Goal: Task Accomplishment & Management: Manage account settings

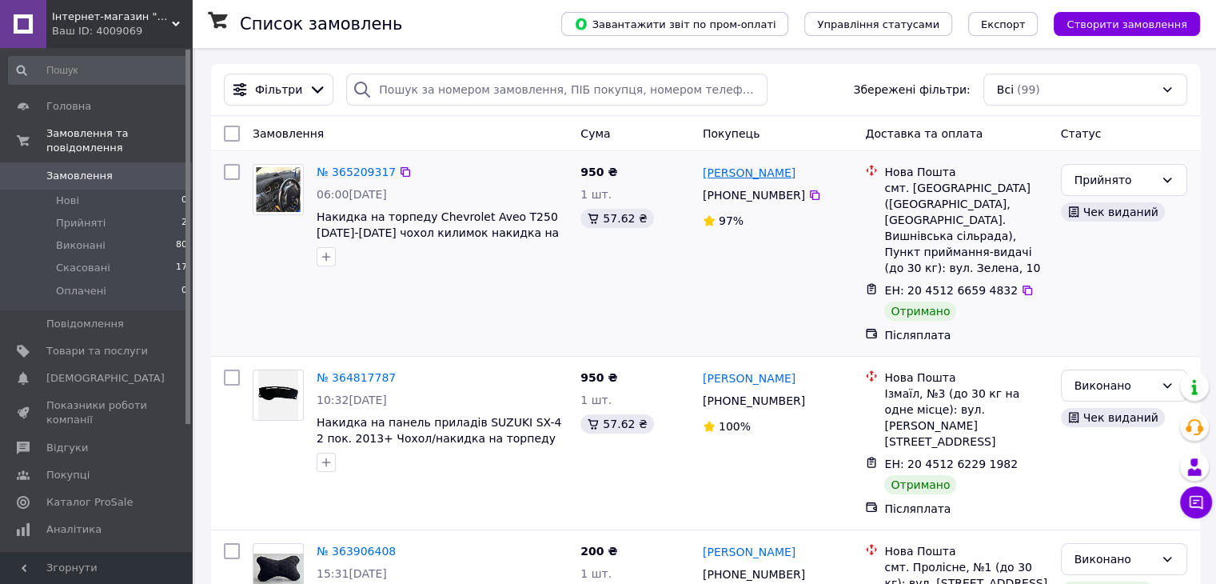
click at [741, 179] on link "[PERSON_NAME]" at bounding box center [749, 173] width 93 height 16
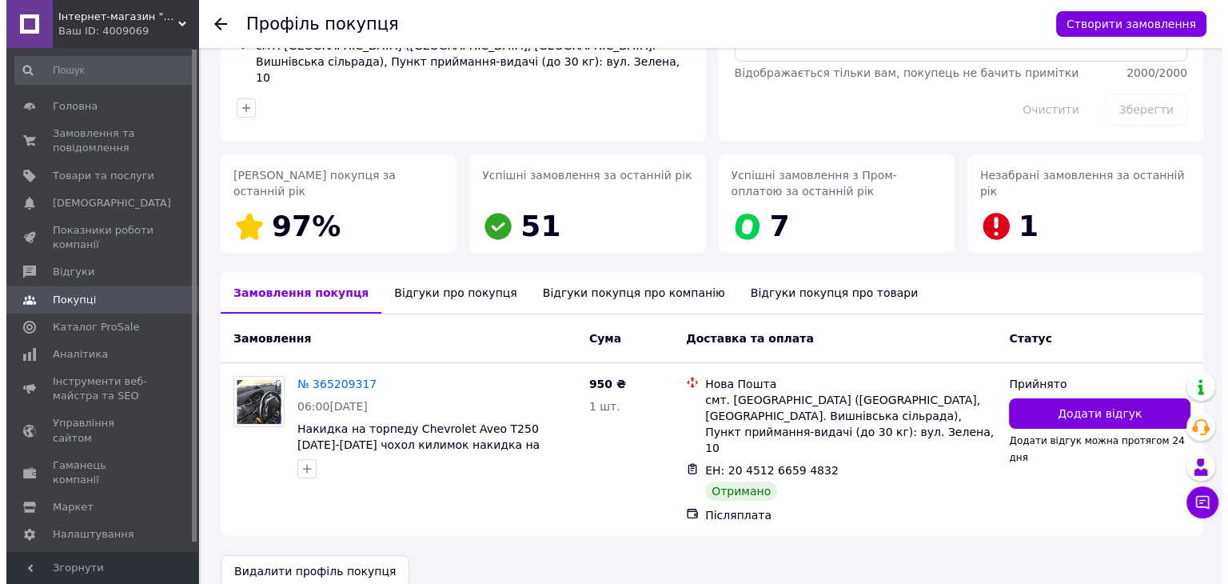
scroll to position [144, 0]
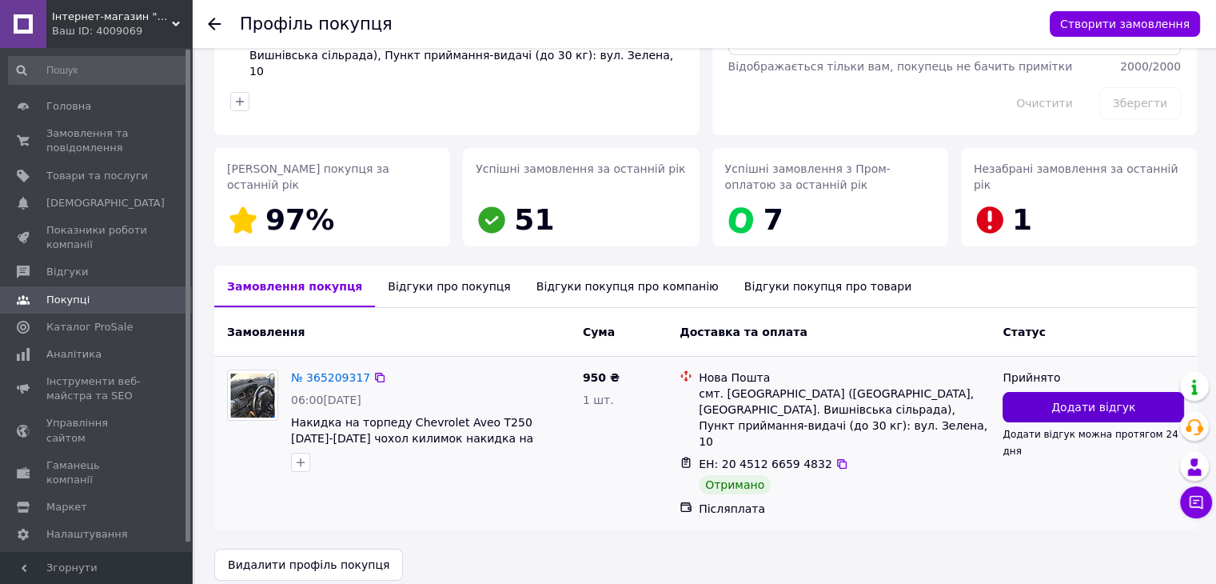
click at [1090, 402] on span "Додати відгук" at bounding box center [1094, 407] width 84 height 16
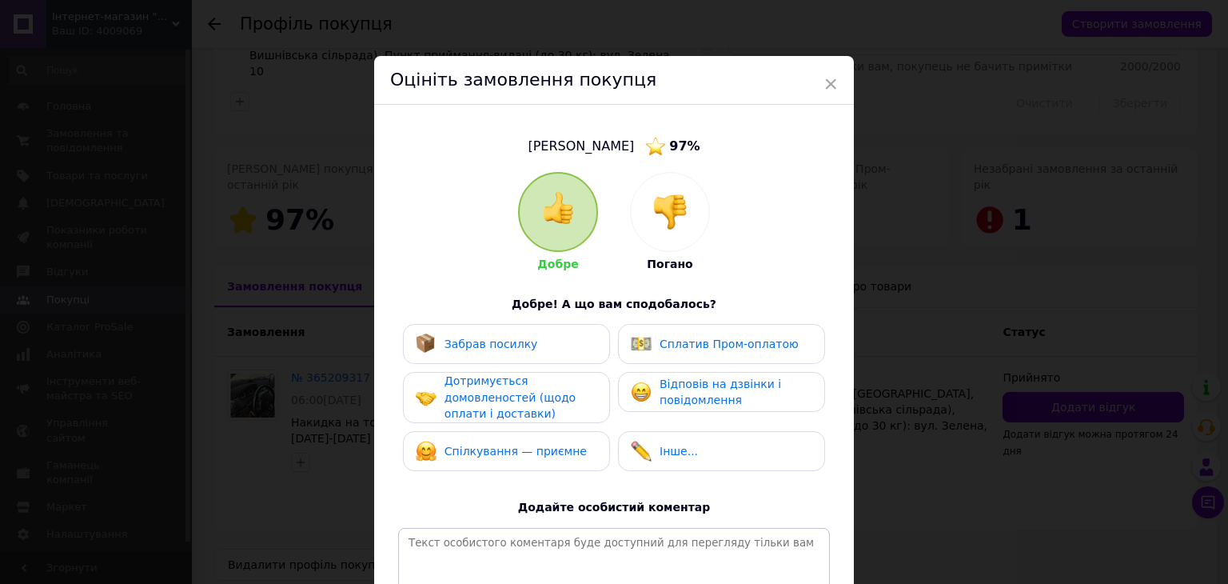
click at [578, 225] on div at bounding box center [558, 212] width 77 height 77
click at [514, 346] on span "Забрав посилку" at bounding box center [492, 343] width 94 height 13
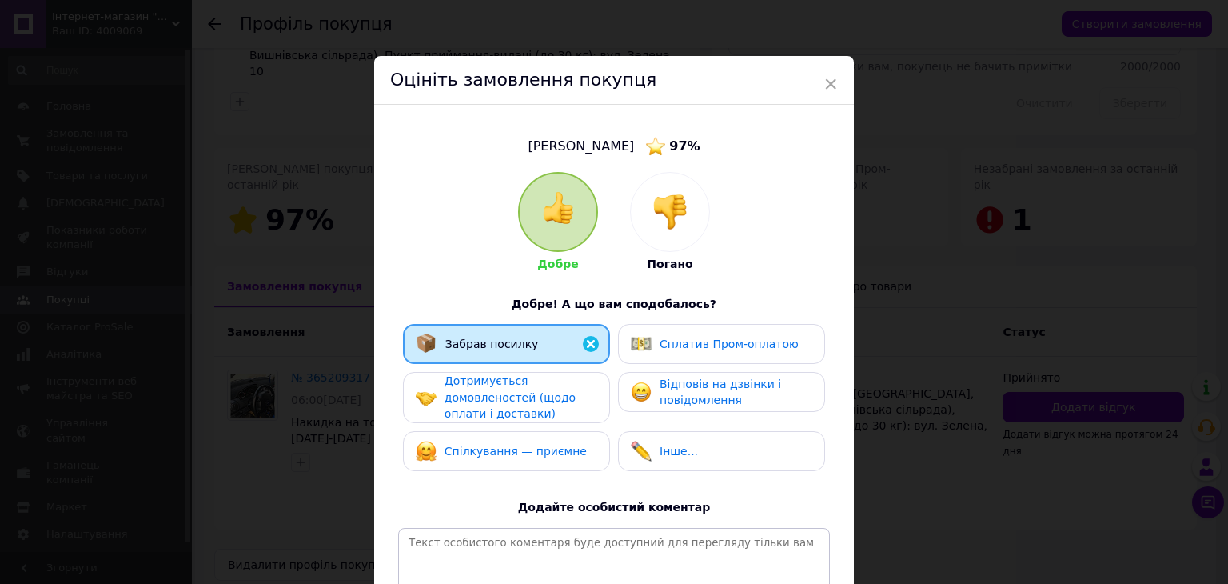
click at [514, 394] on span "Дотримується домовленостей (щодо оплати і доставки)" at bounding box center [510, 397] width 131 height 46
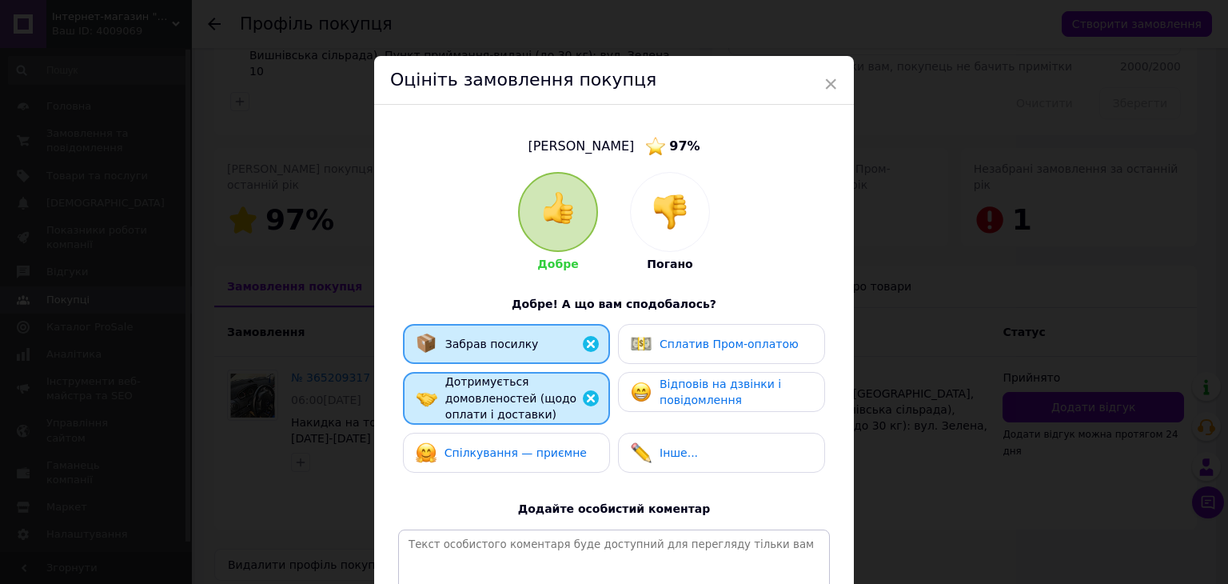
click at [515, 442] on div "Спілкування — приємне" at bounding box center [501, 452] width 171 height 21
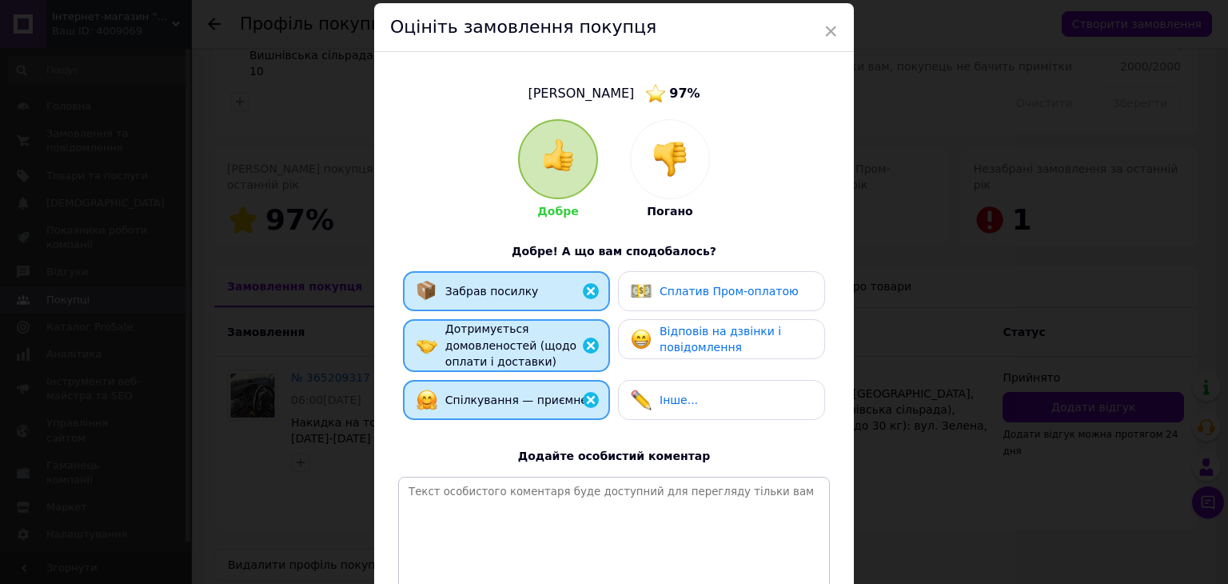
scroll to position [80, 0]
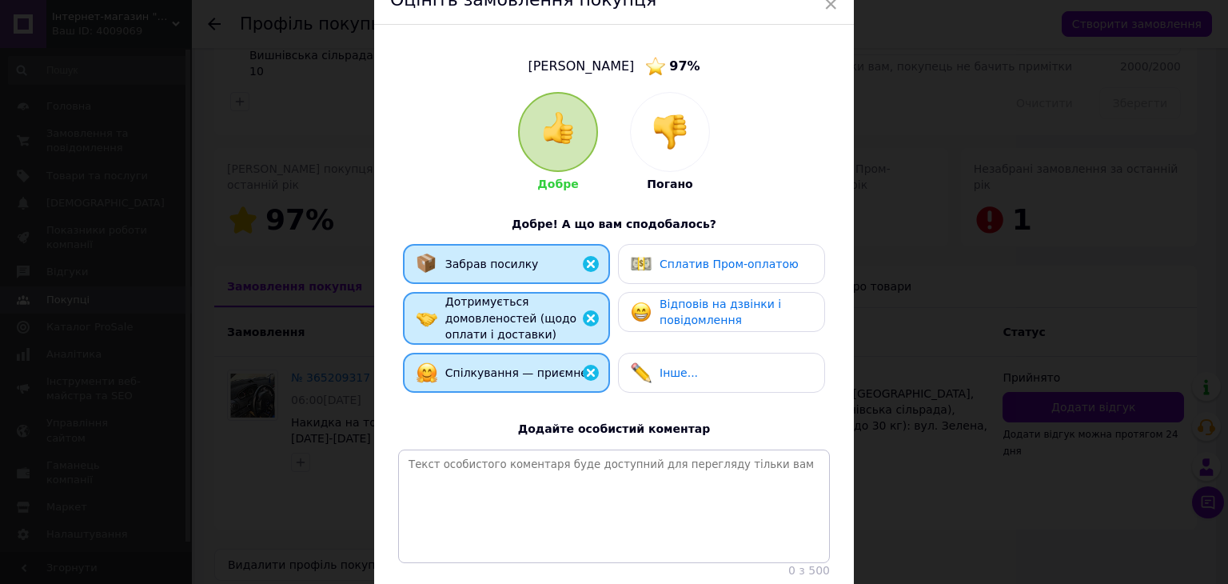
click at [695, 307] on span "Відповів на дзвінки і повідомлення" at bounding box center [721, 312] width 122 height 30
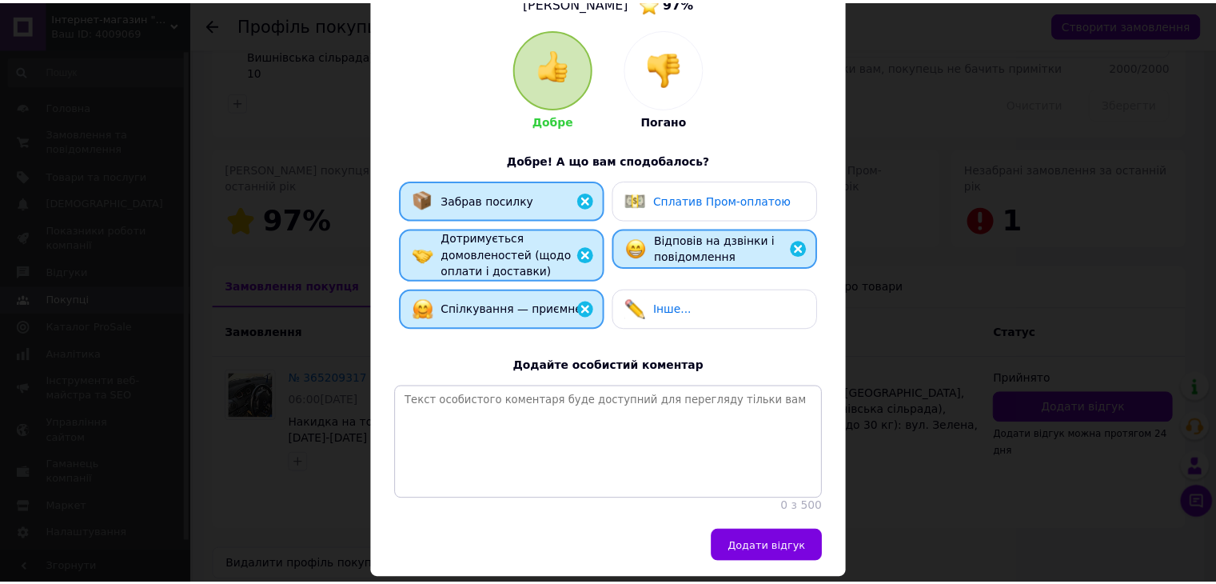
scroll to position [210, 0]
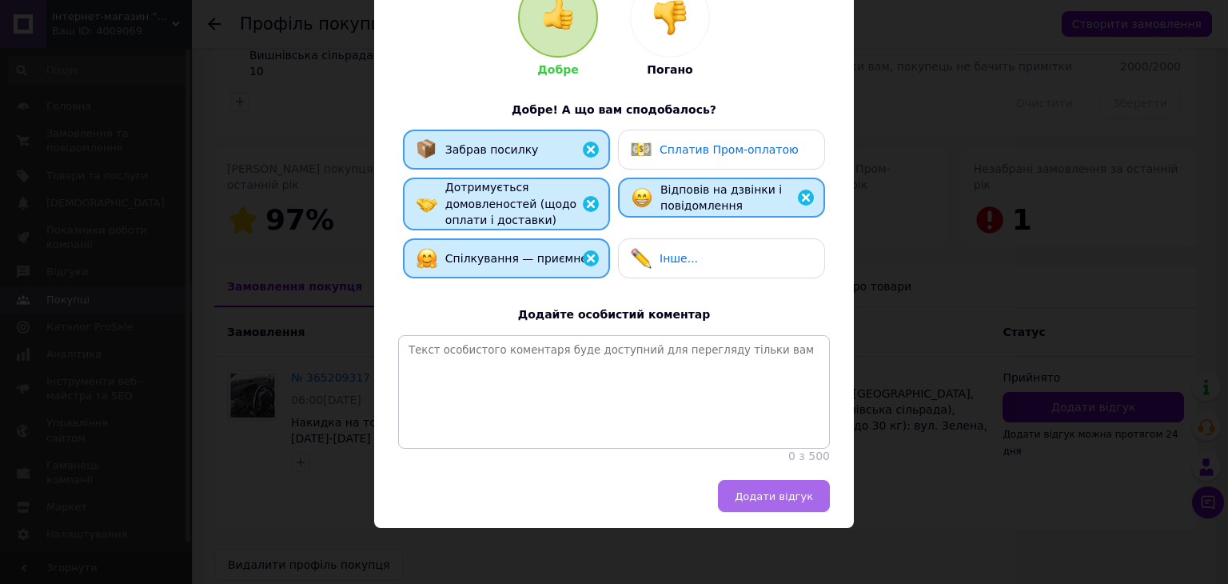
click at [772, 493] on span "Додати відгук" at bounding box center [774, 496] width 78 height 12
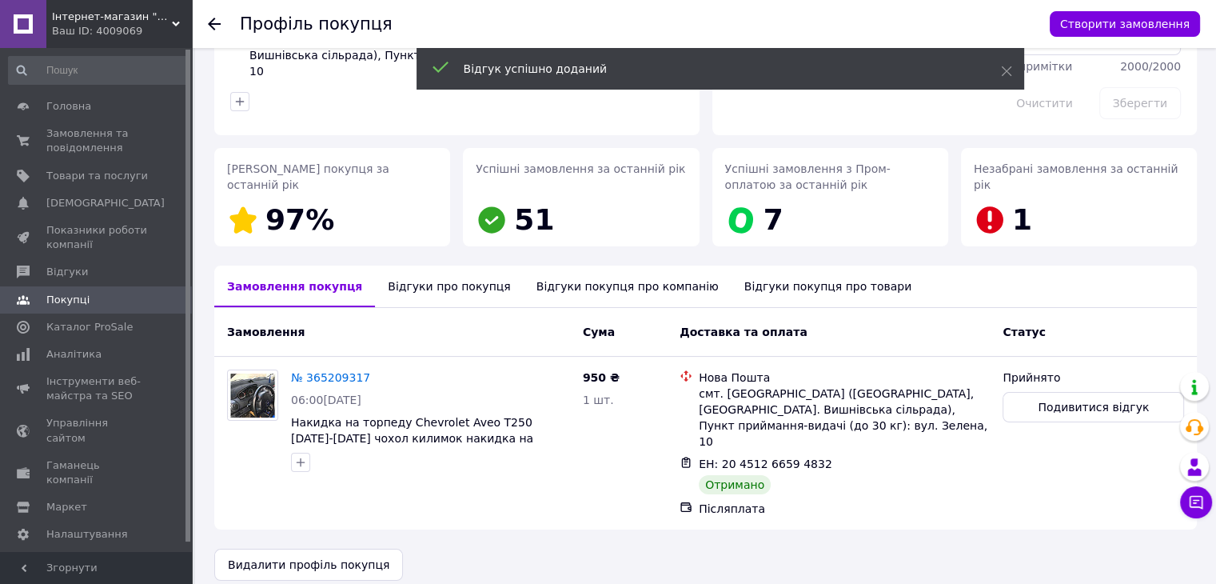
click at [217, 24] on icon at bounding box center [214, 24] width 13 height 13
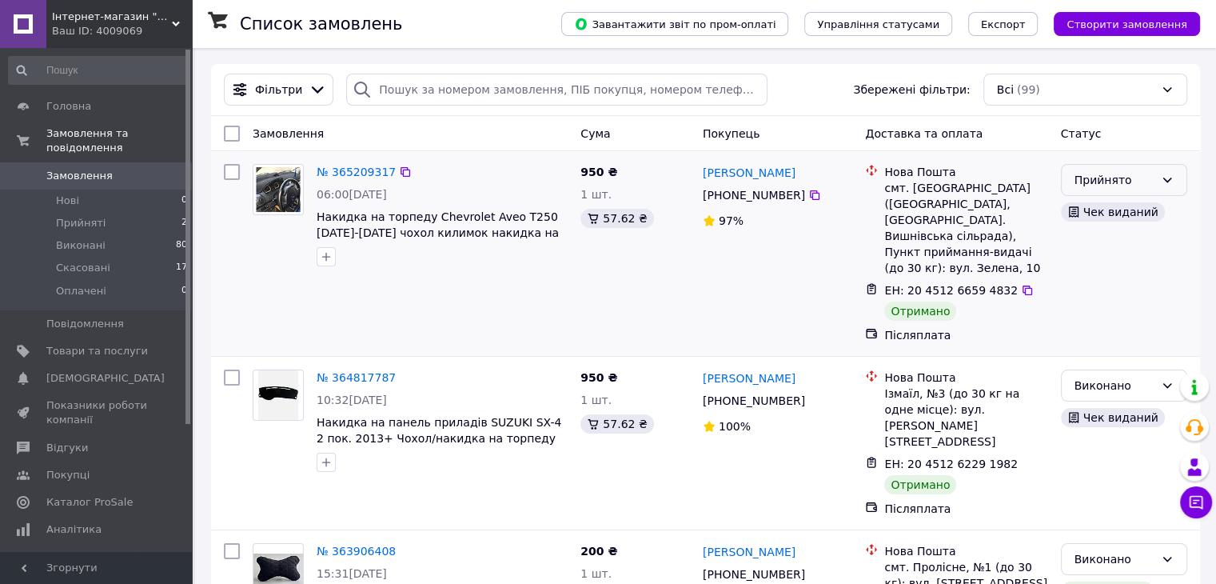
click at [1172, 182] on icon at bounding box center [1167, 180] width 13 height 13
click at [1117, 215] on li "Виконано" at bounding box center [1123, 215] width 125 height 29
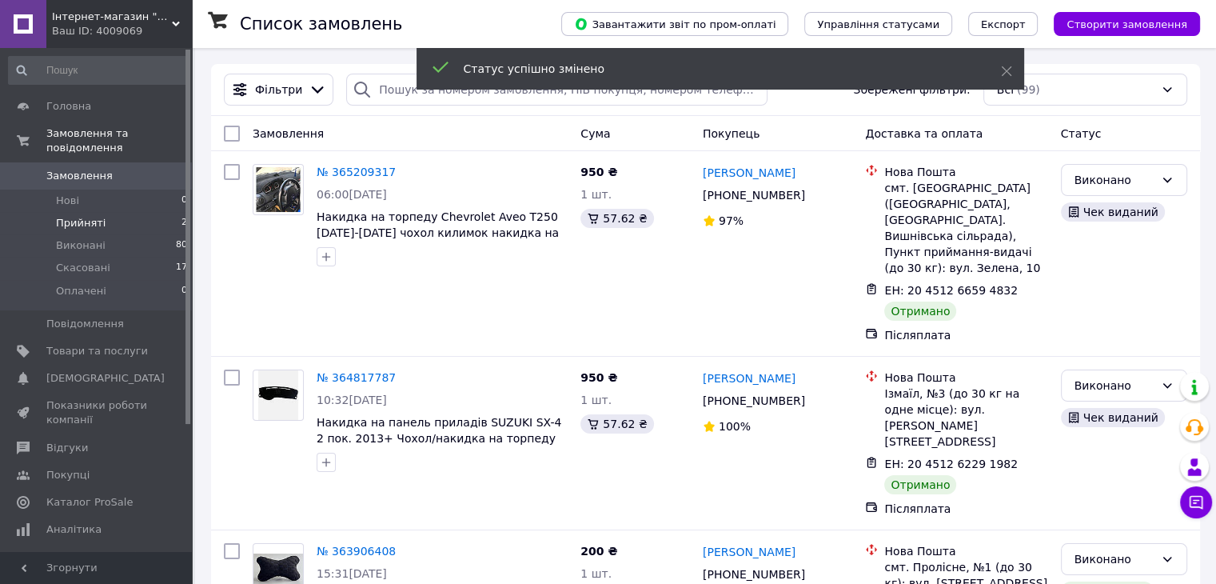
click at [150, 212] on li "Прийняті 2" at bounding box center [98, 223] width 197 height 22
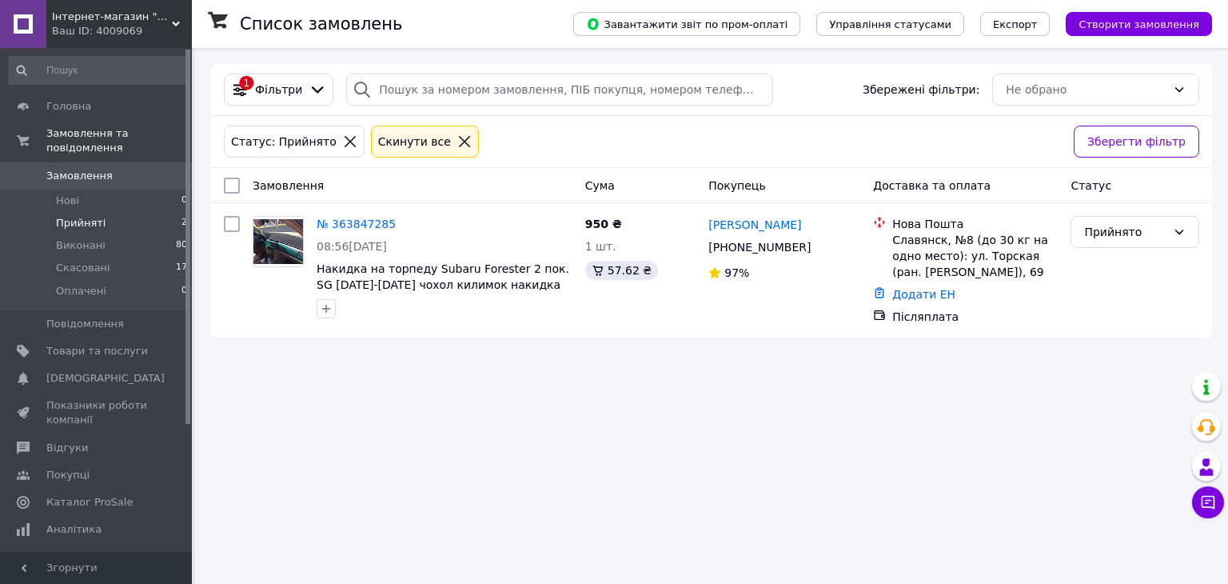
click at [459, 142] on icon at bounding box center [464, 141] width 11 height 11
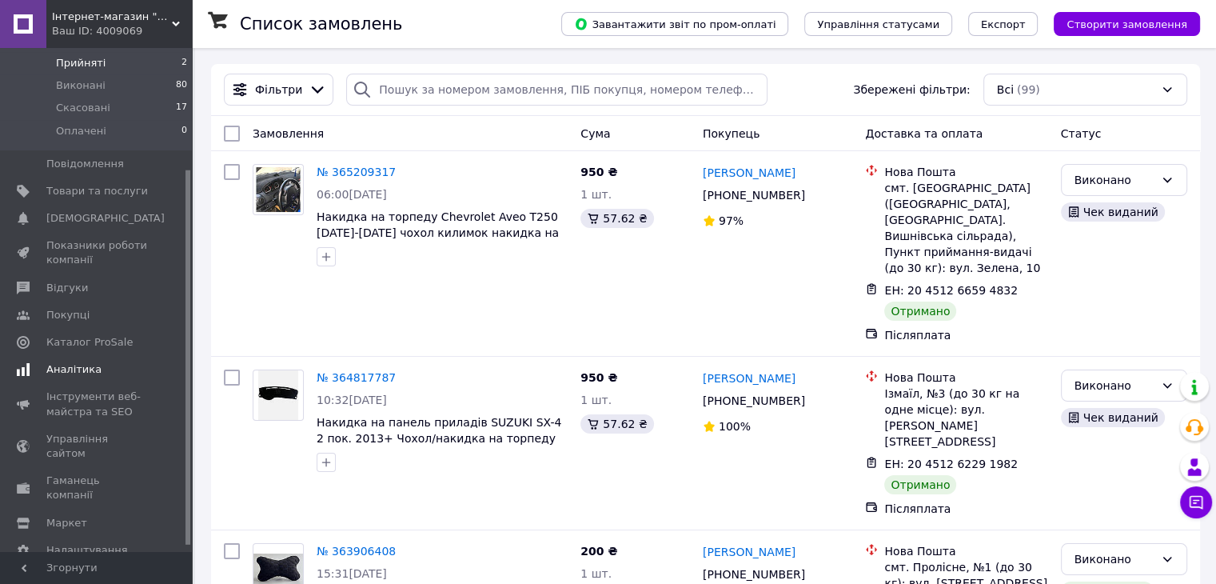
scroll to position [170, 0]
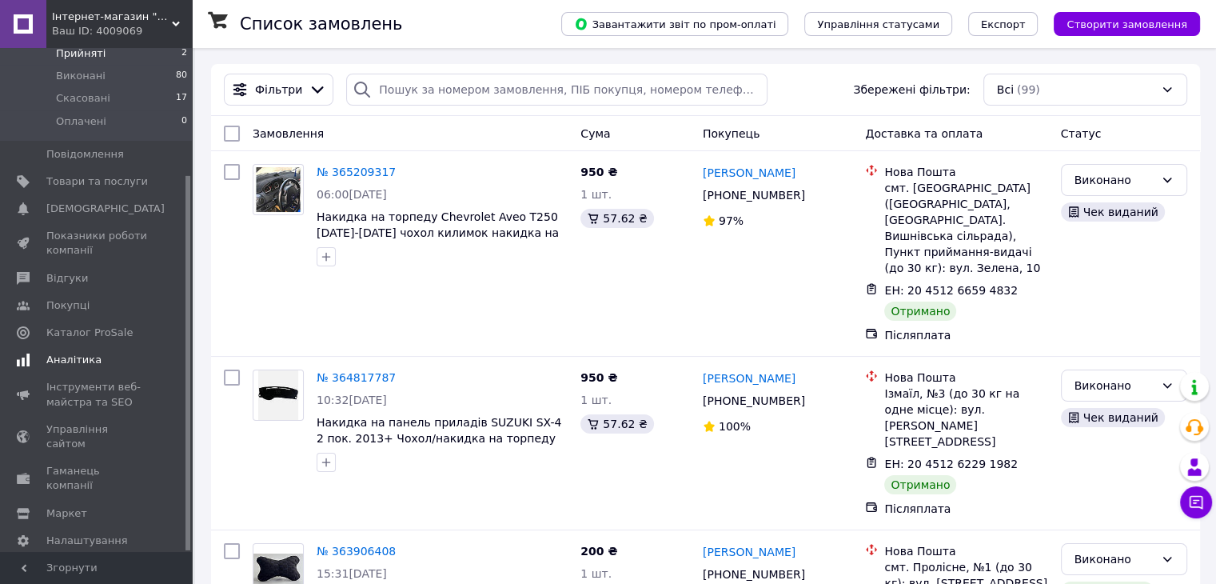
click at [106, 346] on link "Аналітика" at bounding box center [98, 359] width 197 height 27
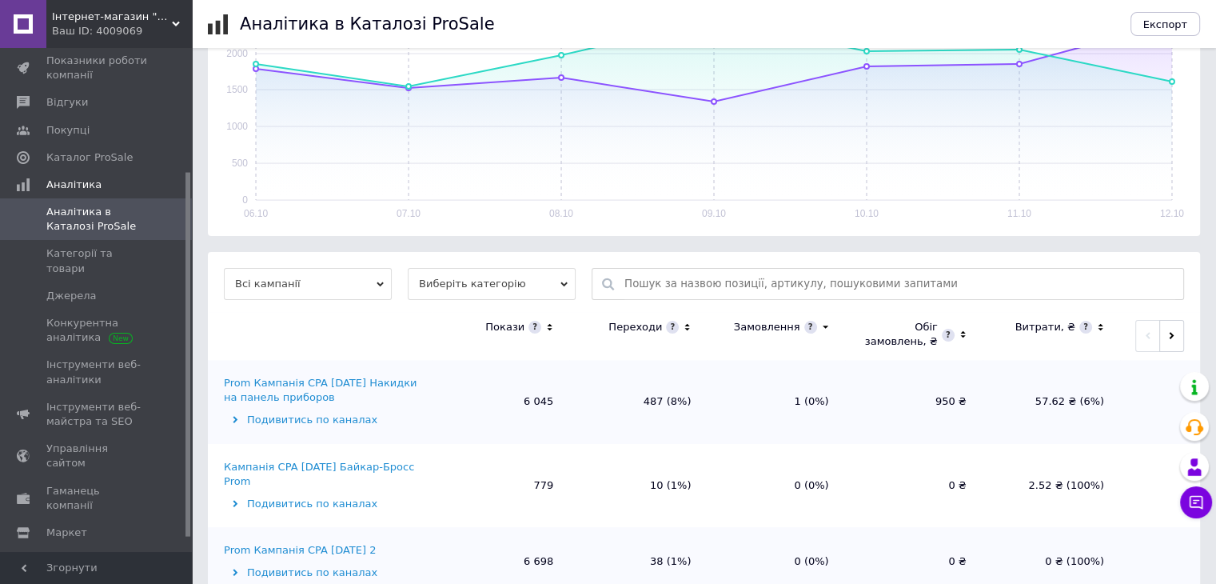
scroll to position [333, 0]
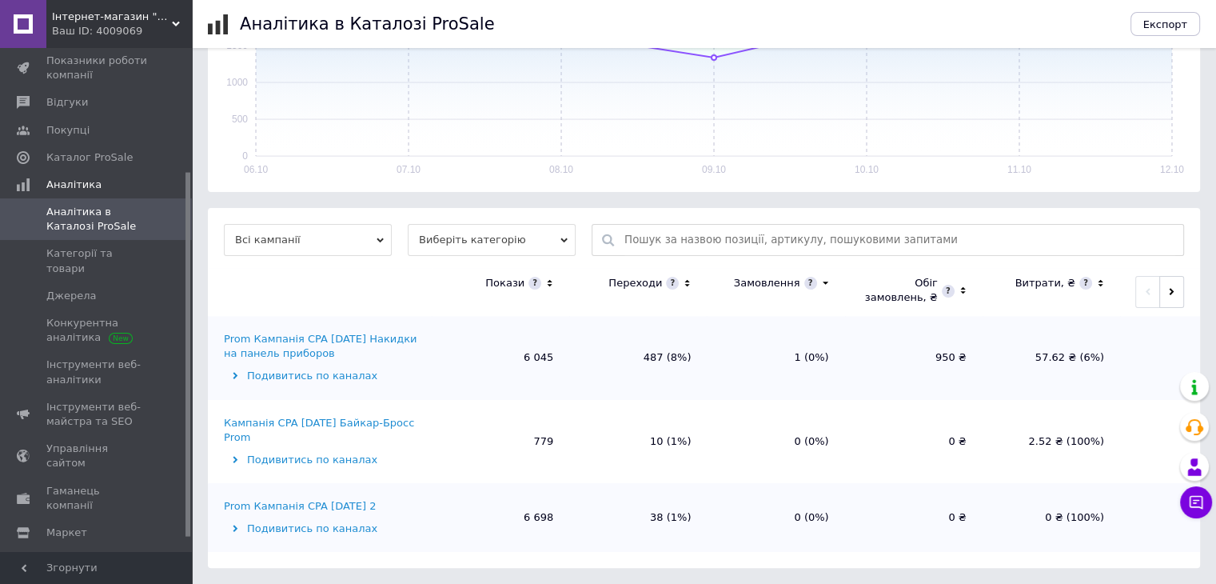
click at [378, 238] on icon at bounding box center [380, 239] width 7 height 5
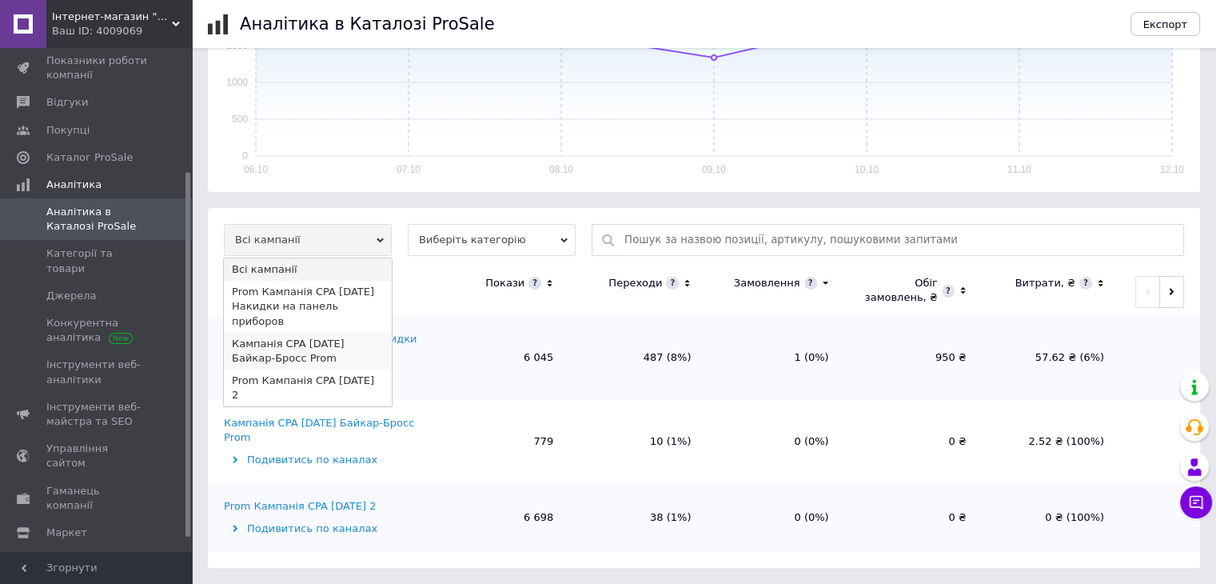
click at [310, 333] on li "Кампанія CPA [DATE] Байкар-Бросс Prom" at bounding box center [308, 351] width 168 height 37
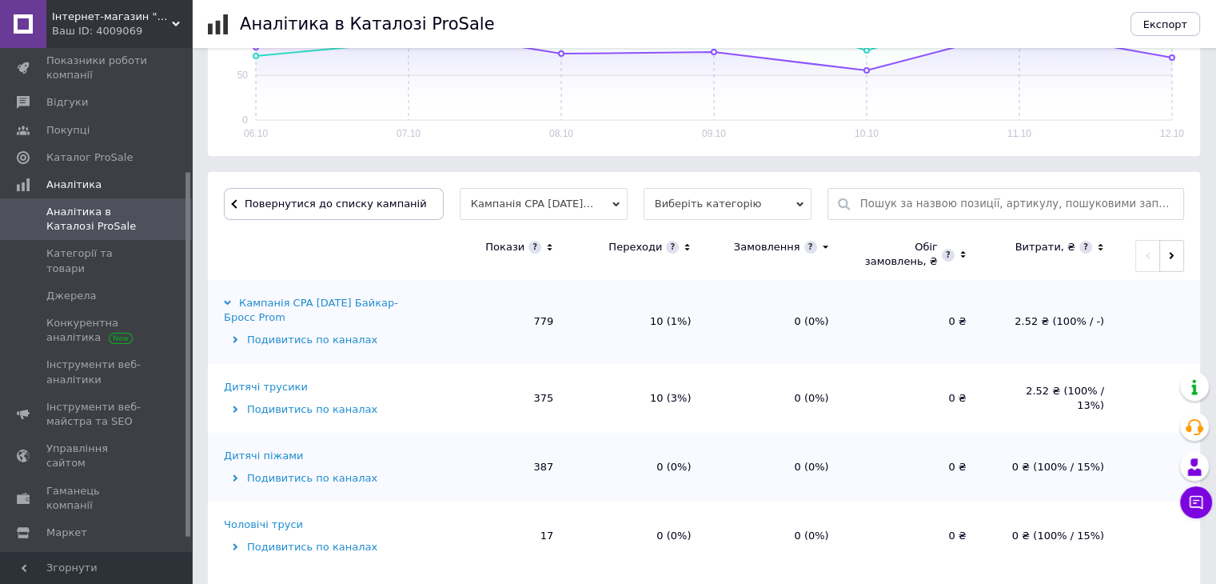
scroll to position [387, 0]
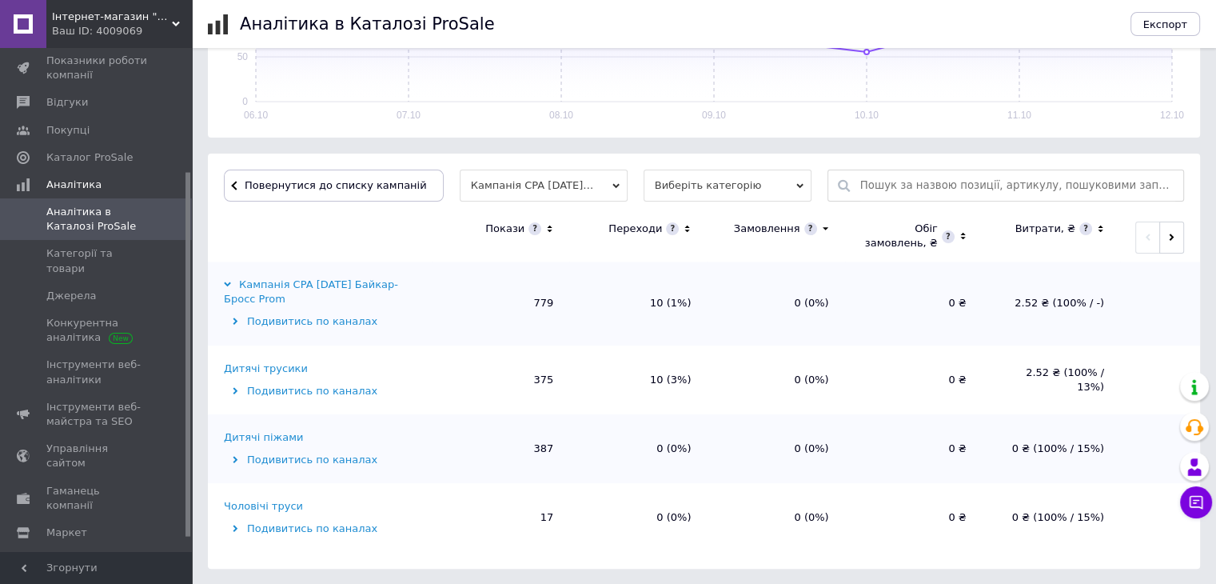
click at [235, 387] on icon at bounding box center [235, 390] width 7 height 7
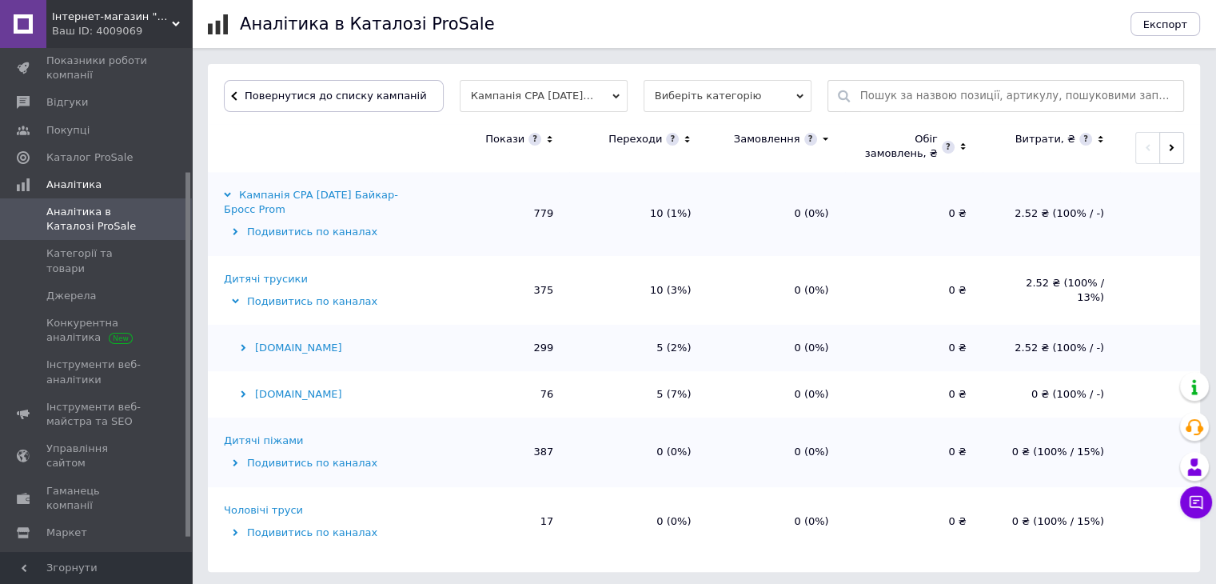
scroll to position [480, 0]
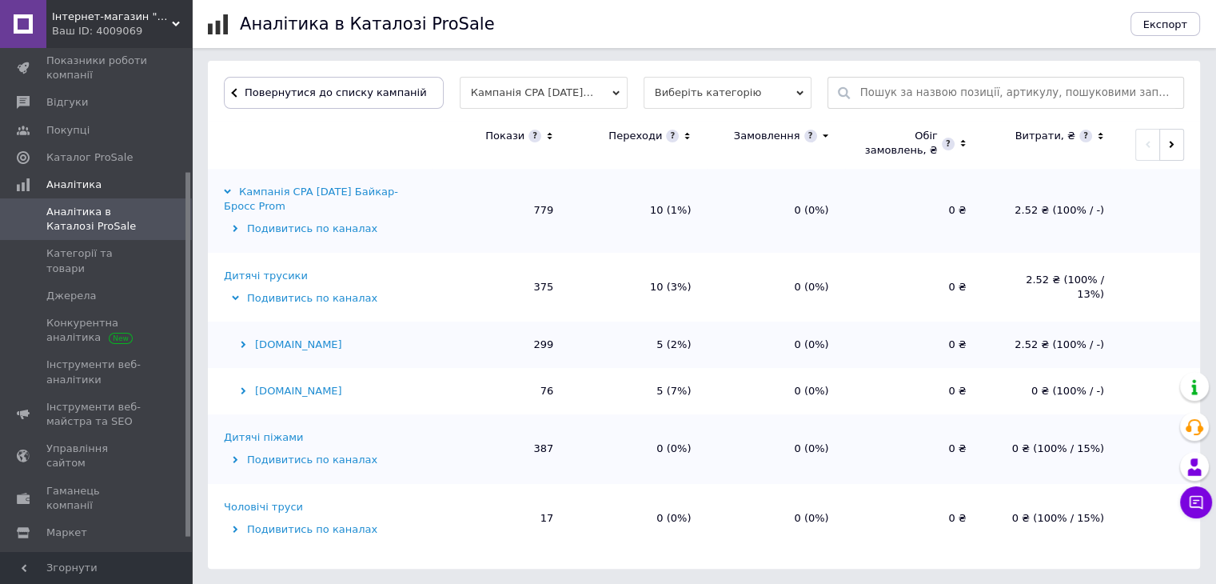
click at [237, 457] on icon at bounding box center [235, 459] width 7 height 7
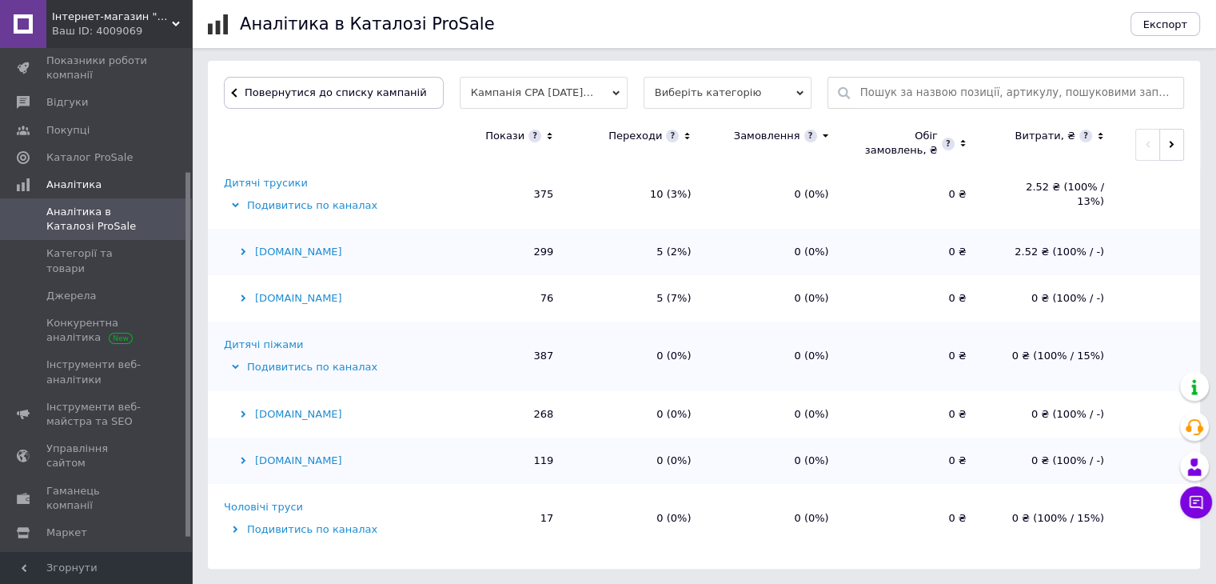
scroll to position [93, 0]
click at [233, 529] on icon at bounding box center [235, 528] width 7 height 7
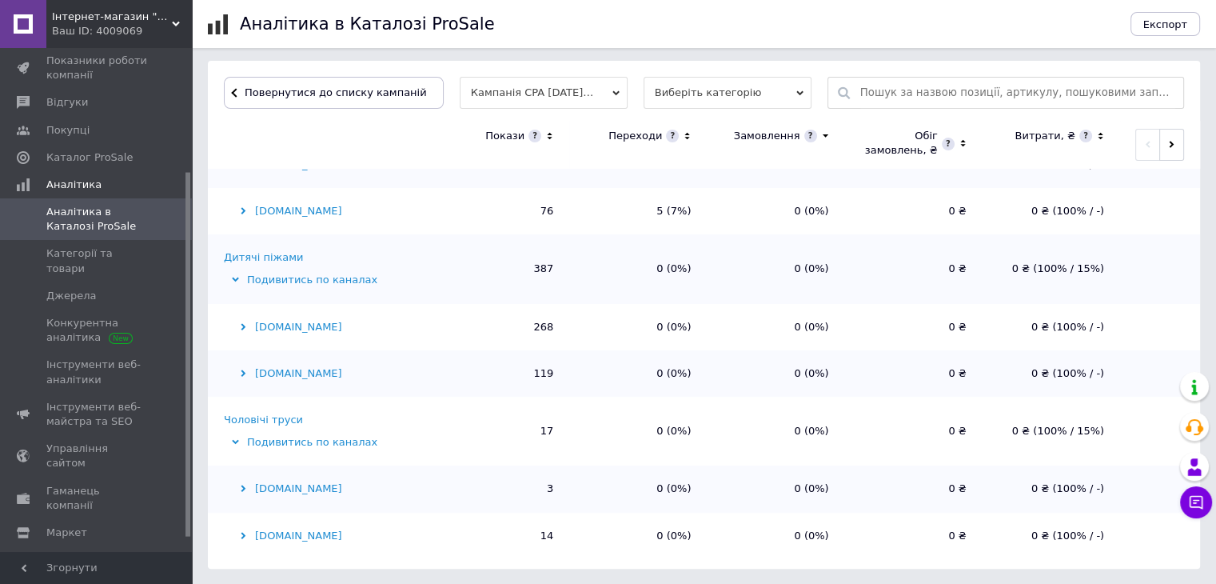
scroll to position [186, 0]
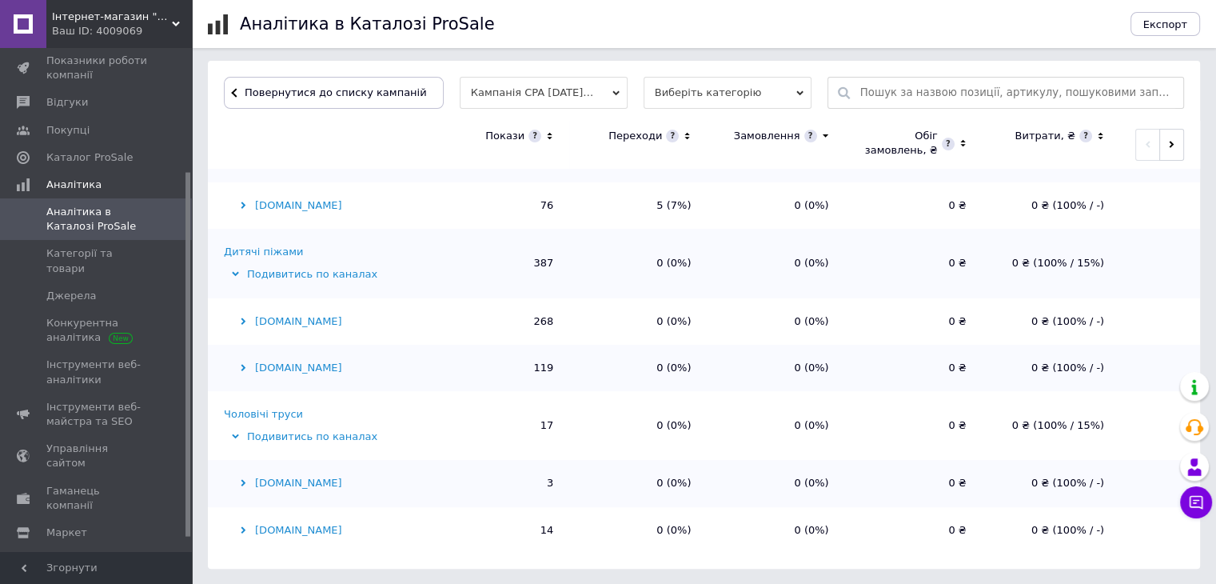
click at [278, 479] on div "[DOMAIN_NAME]" at bounding box center [326, 483] width 204 height 14
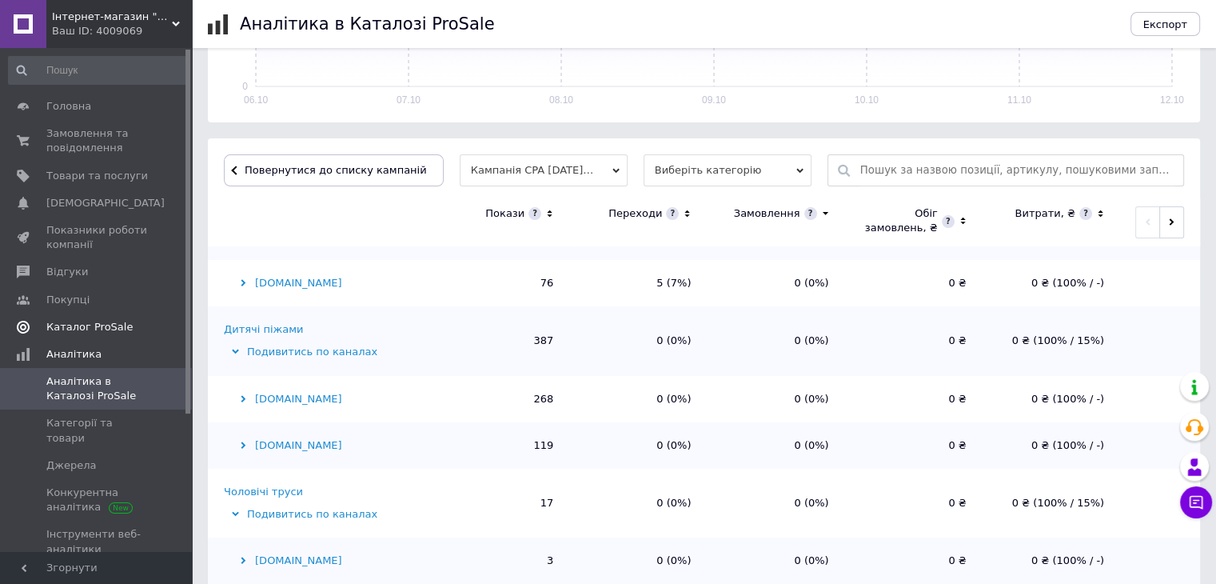
scroll to position [400, 0]
click at [103, 178] on span "Товари та послуги" at bounding box center [97, 176] width 102 height 14
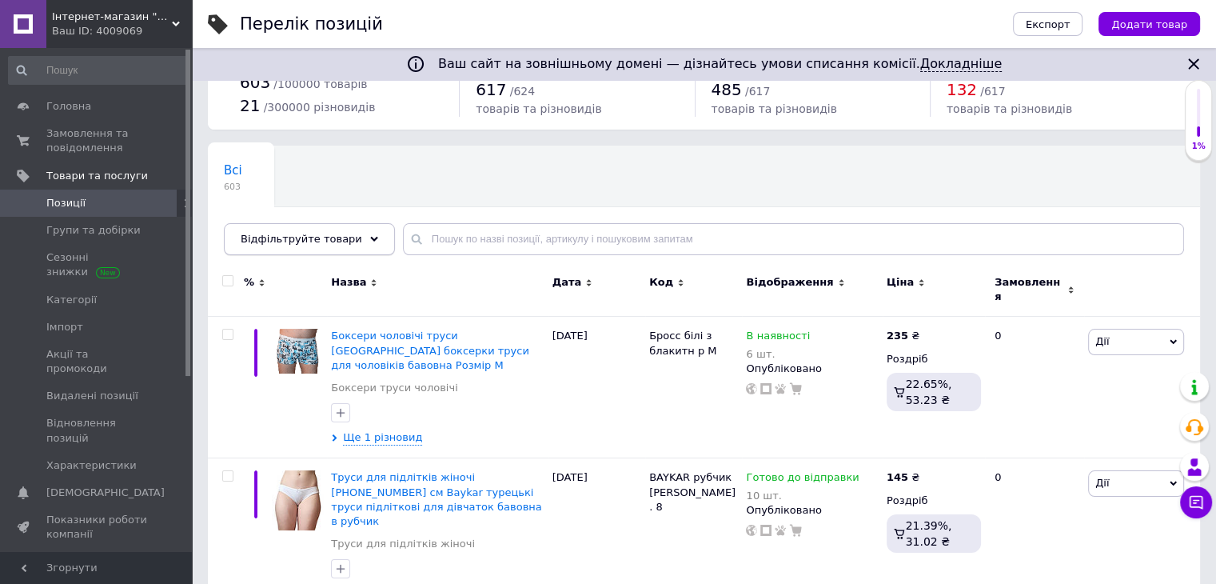
scroll to position [160, 0]
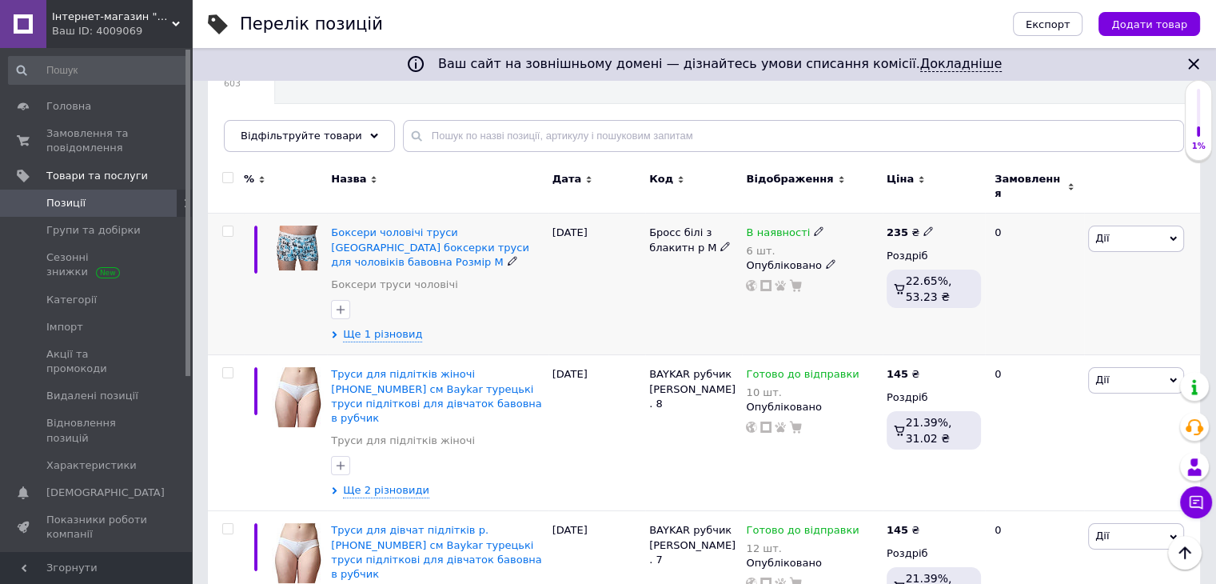
click at [814, 226] on icon at bounding box center [819, 231] width 10 height 10
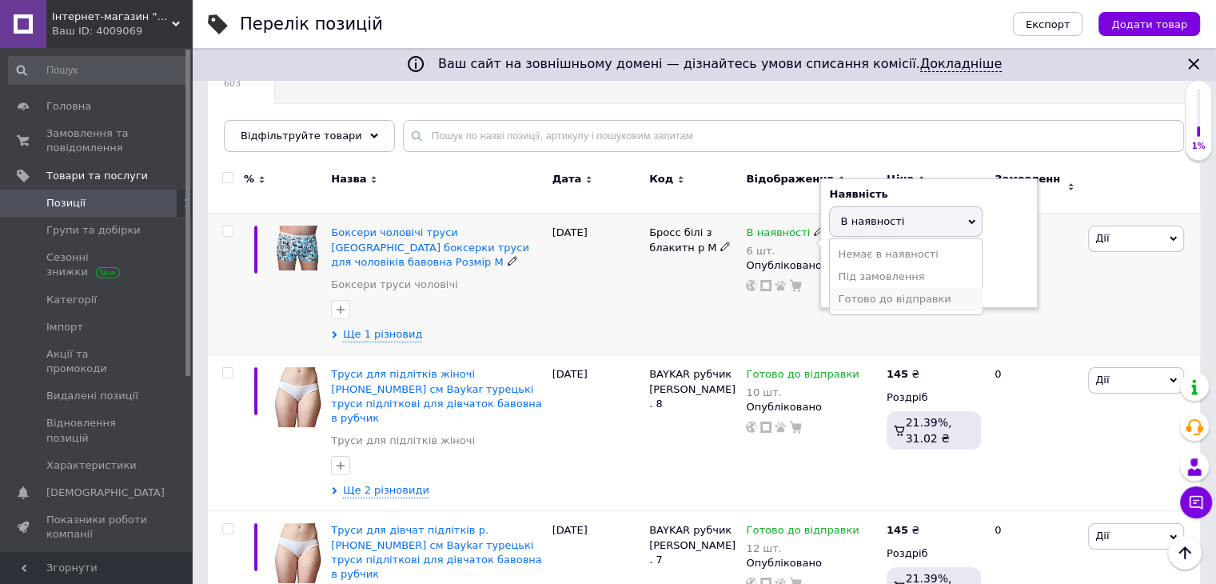
click at [872, 290] on li "Готово до відправки" at bounding box center [906, 299] width 152 height 22
click at [841, 281] on input "6" at bounding box center [890, 297] width 122 height 32
click at [856, 305] on div "В наявності 6 шт. Наявність [PERSON_NAME] до відправки В наявності Немає в наяв…" at bounding box center [812, 285] width 140 height 142
click at [855, 325] on div "В наявності 6 шт. Наявність [PERSON_NAME] до відправки В наявності Немає в наяв…" at bounding box center [812, 285] width 140 height 142
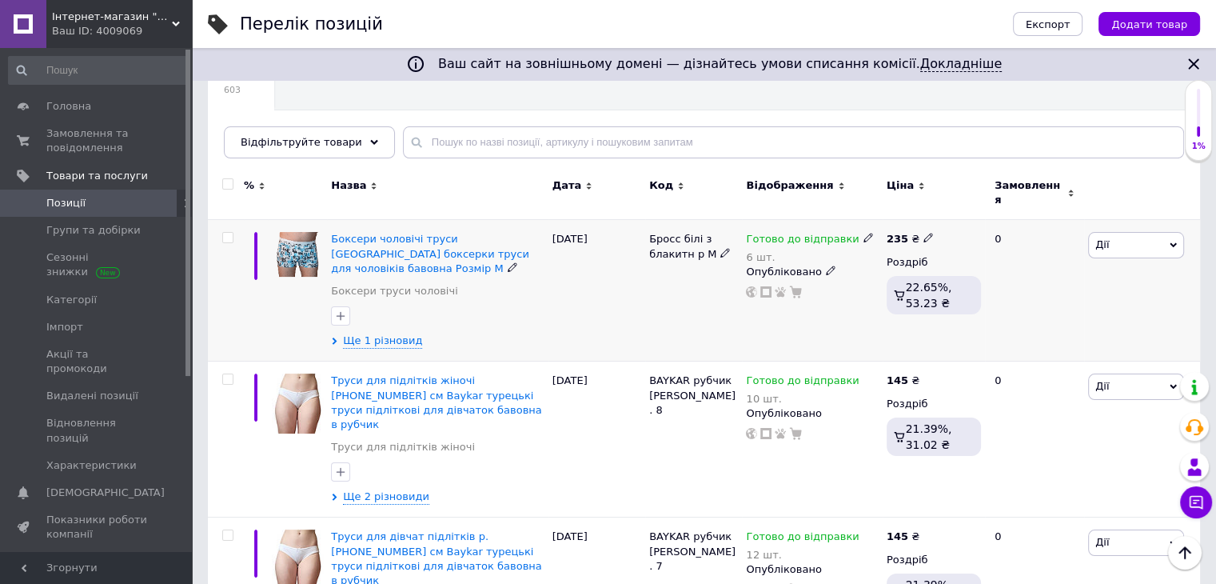
scroll to position [80, 0]
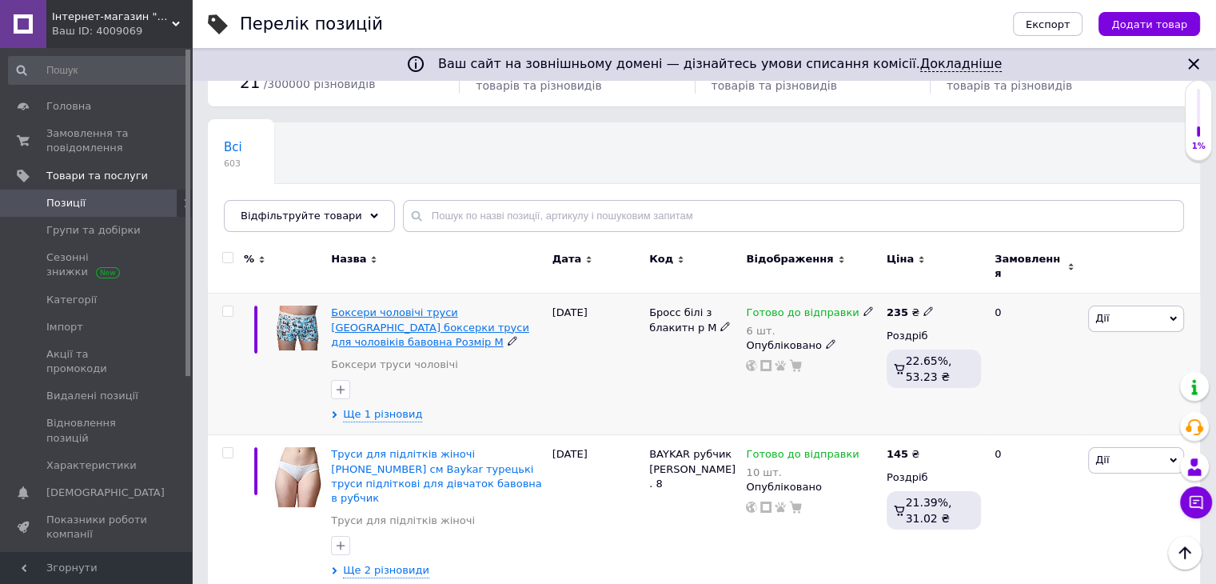
click at [384, 311] on span "Боксери чоловічі труси [GEOGRAPHIC_DATA] боксерки труси для чоловіків бавовна Р…" at bounding box center [430, 326] width 198 height 41
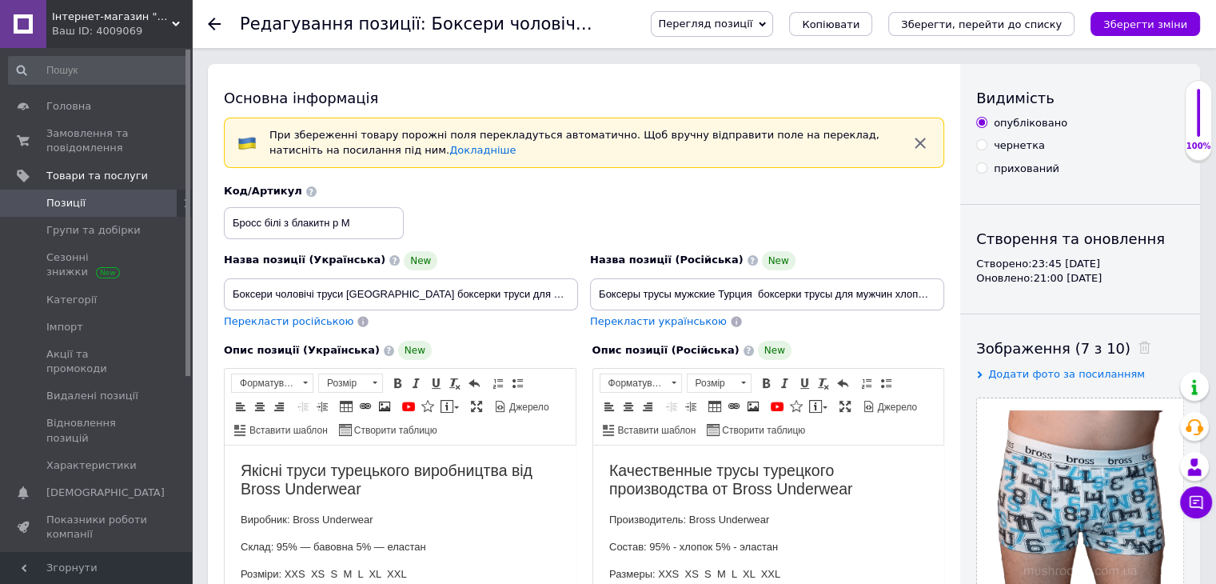
click at [151, 197] on span at bounding box center [170, 203] width 44 height 14
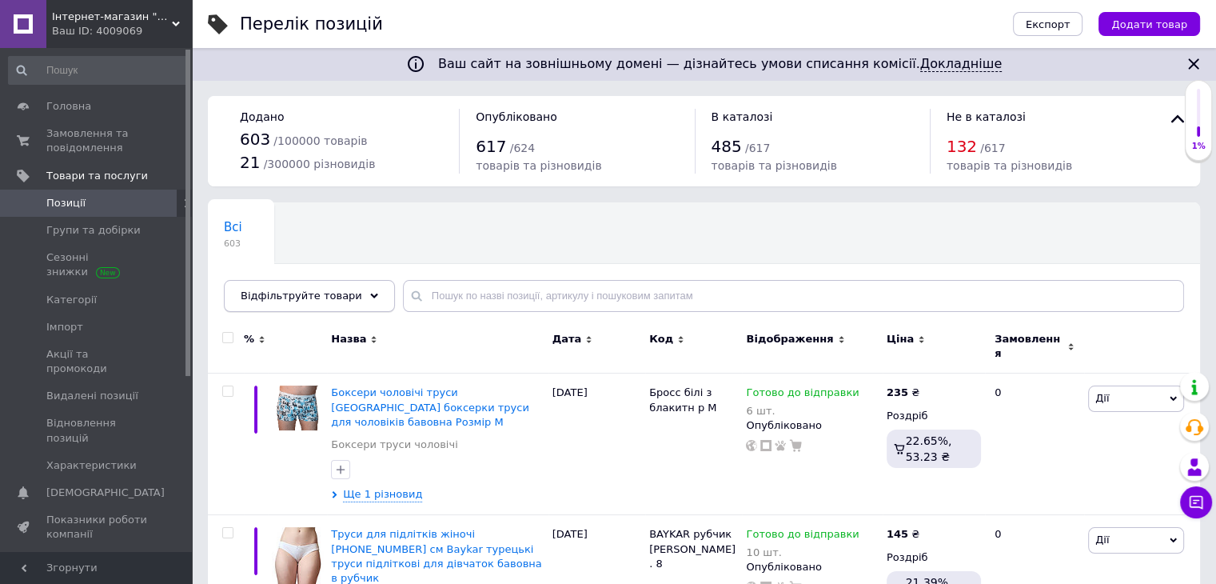
click at [355, 289] on div "Відфільтруйте товари" at bounding box center [309, 296] width 171 height 32
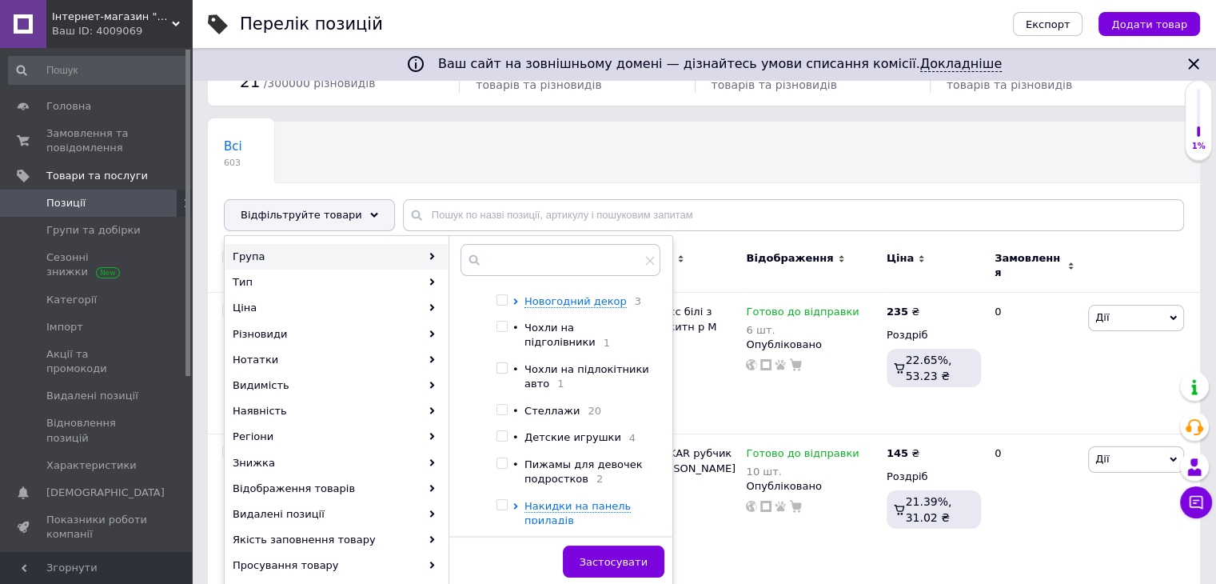
scroll to position [160, 0]
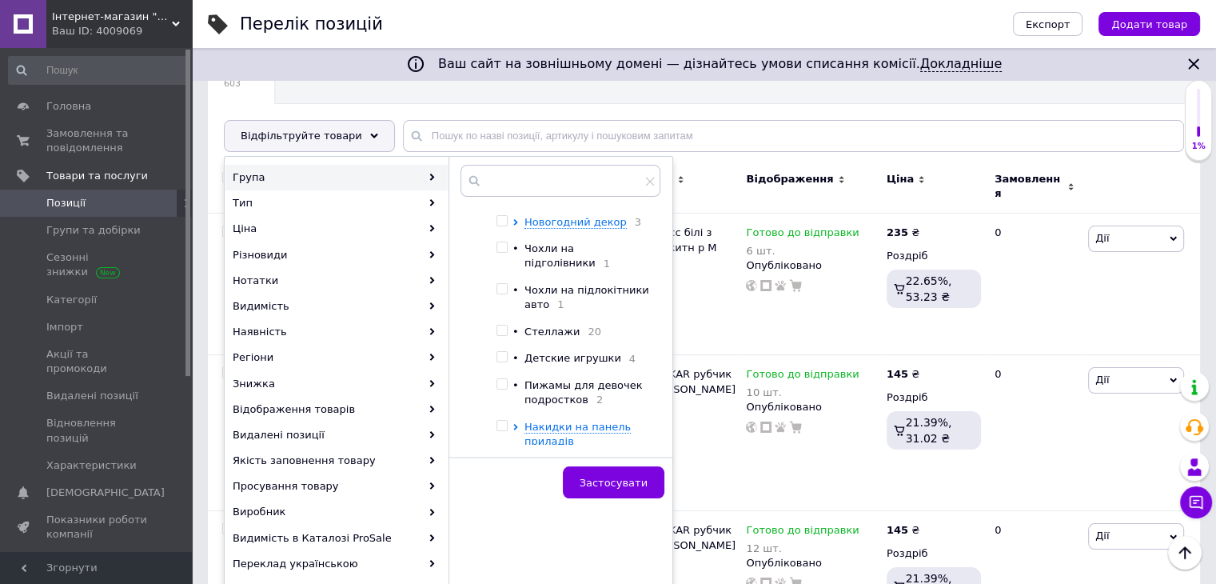
click at [501, 379] on input "checkbox" at bounding box center [502, 384] width 10 height 10
checkbox input "true"
click at [604, 481] on span "Застосувати" at bounding box center [614, 483] width 68 height 12
